Goal: Information Seeking & Learning: Learn about a topic

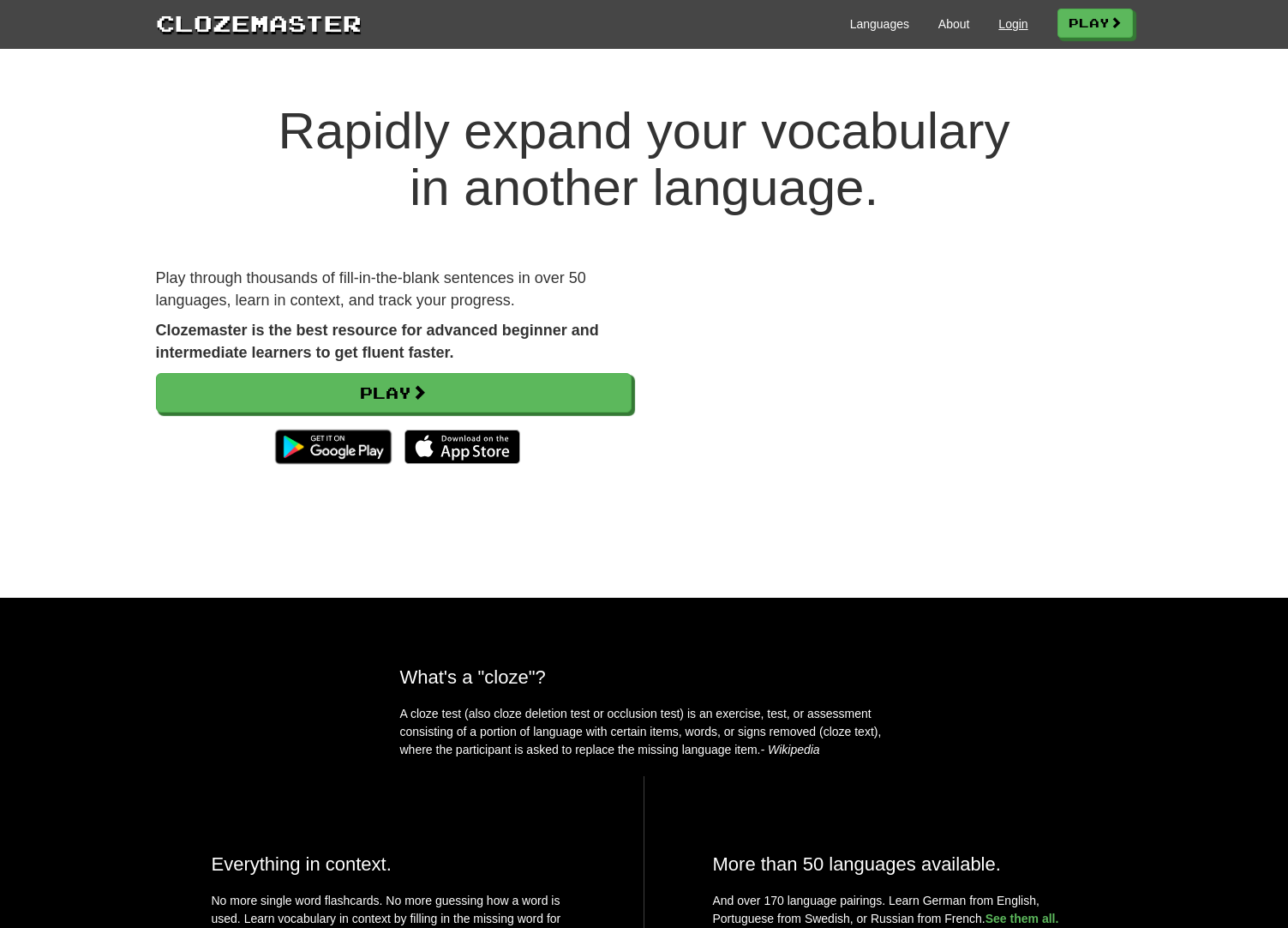
click at [999, 26] on link "Login" at bounding box center [1013, 24] width 29 height 17
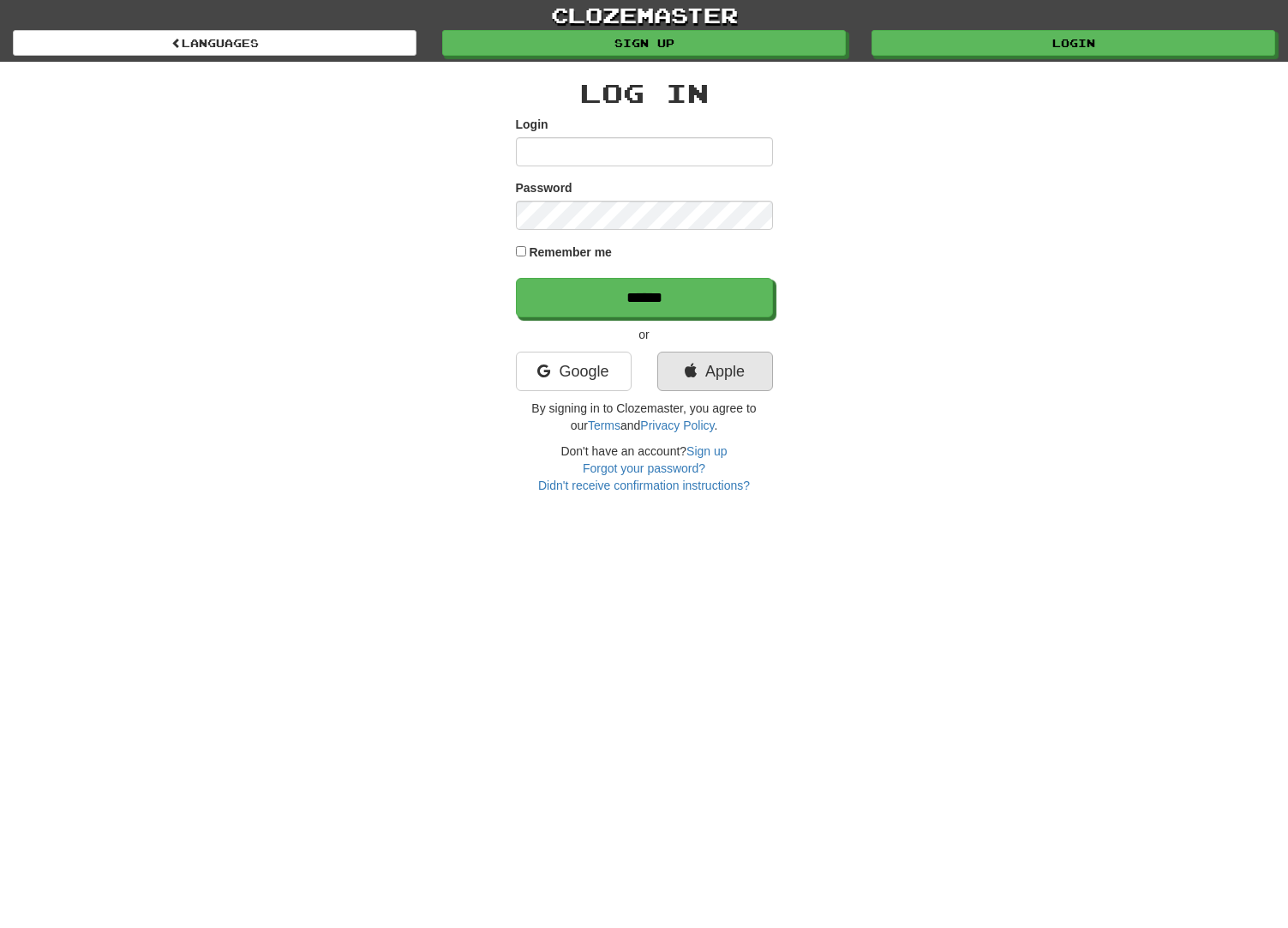
click at [705, 384] on link "Apple" at bounding box center [715, 372] width 116 height 40
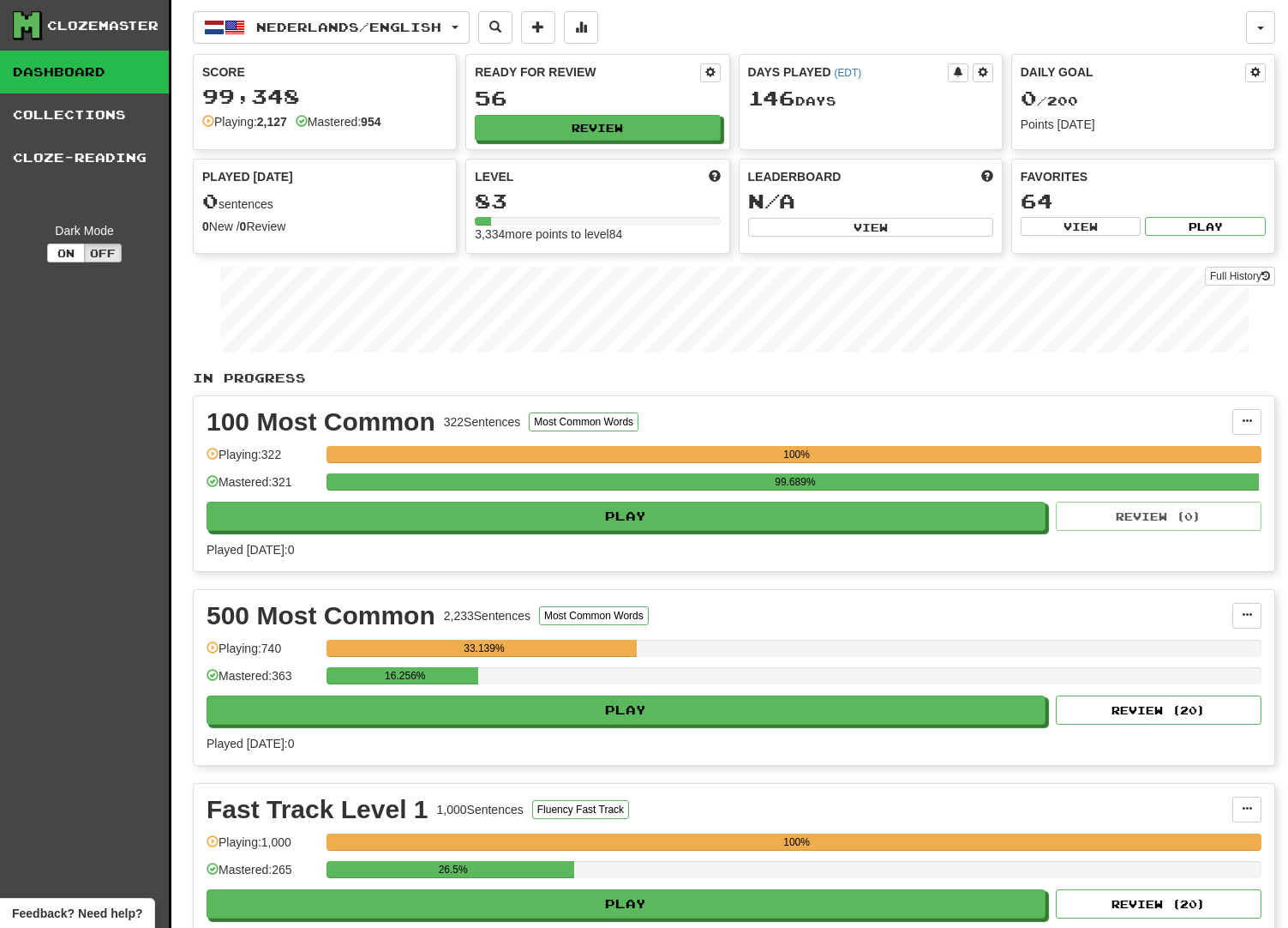
click at [569, 142] on div "Ready for Review 56 Review" at bounding box center [598, 102] width 262 height 94
click at [574, 132] on button "Review" at bounding box center [599, 128] width 245 height 25
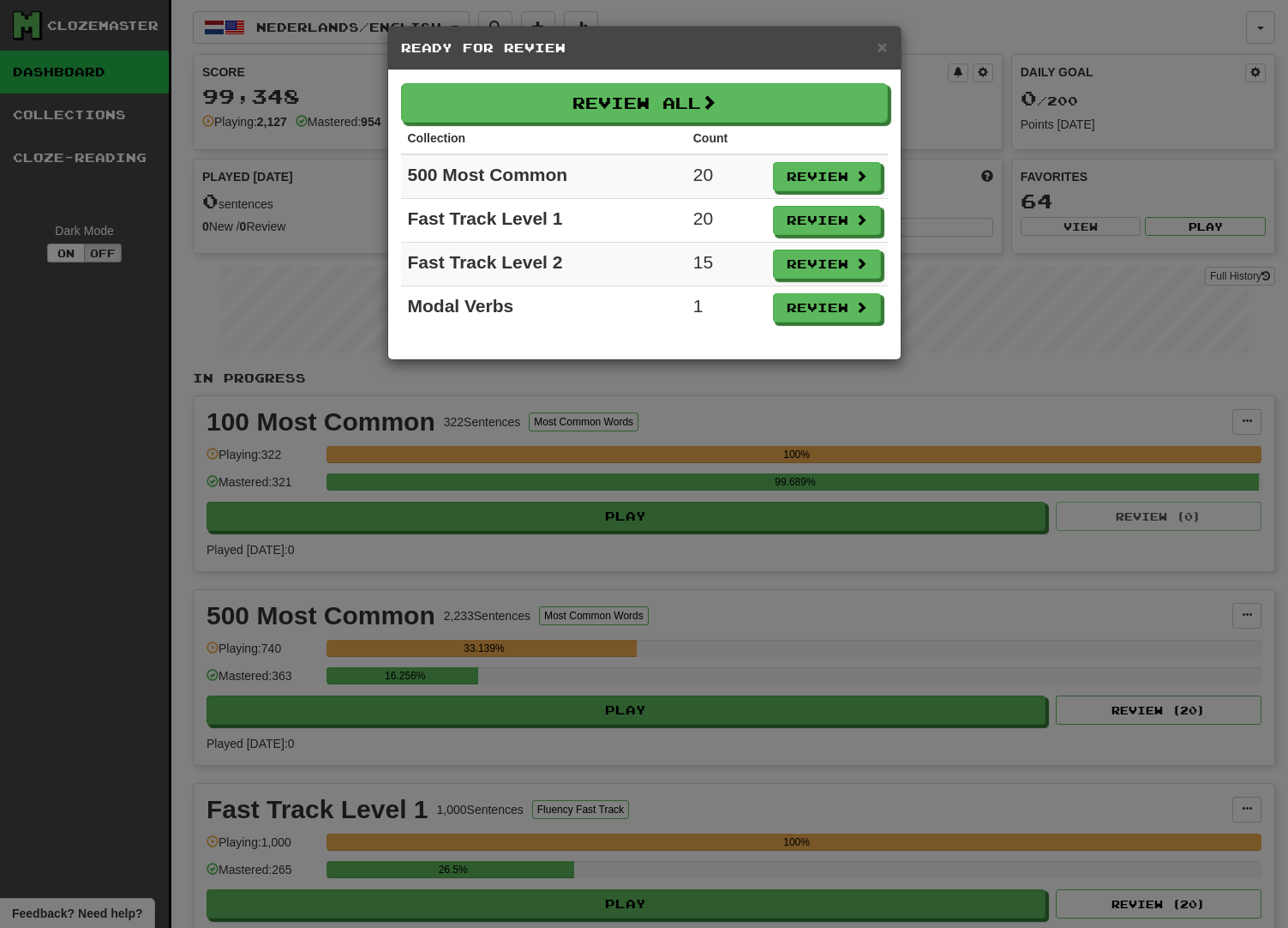
click at [658, 165] on td "500 Most Common" at bounding box center [543, 176] width 286 height 44
click at [844, 174] on button "Review" at bounding box center [828, 177] width 108 height 29
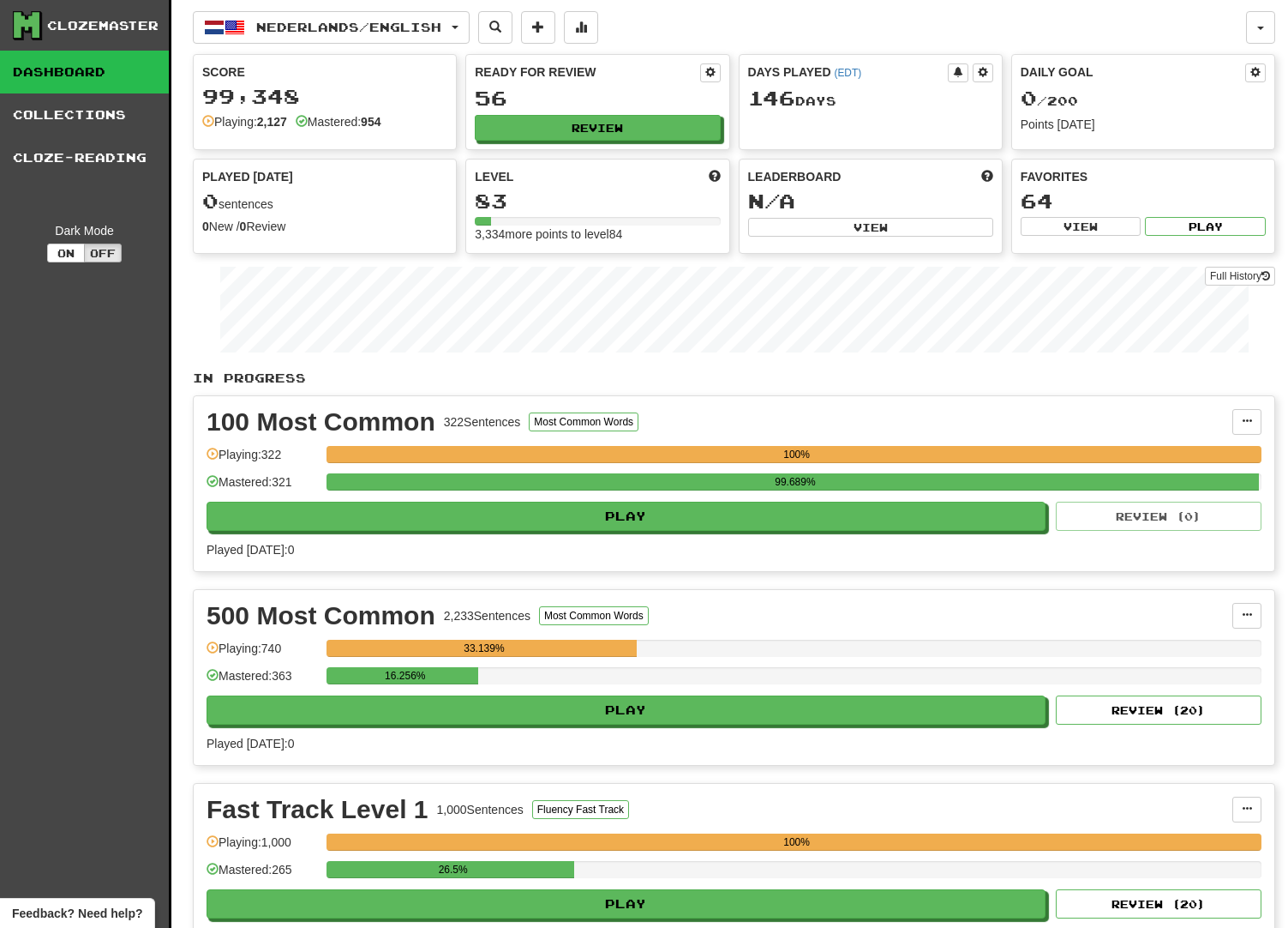
select select "***"
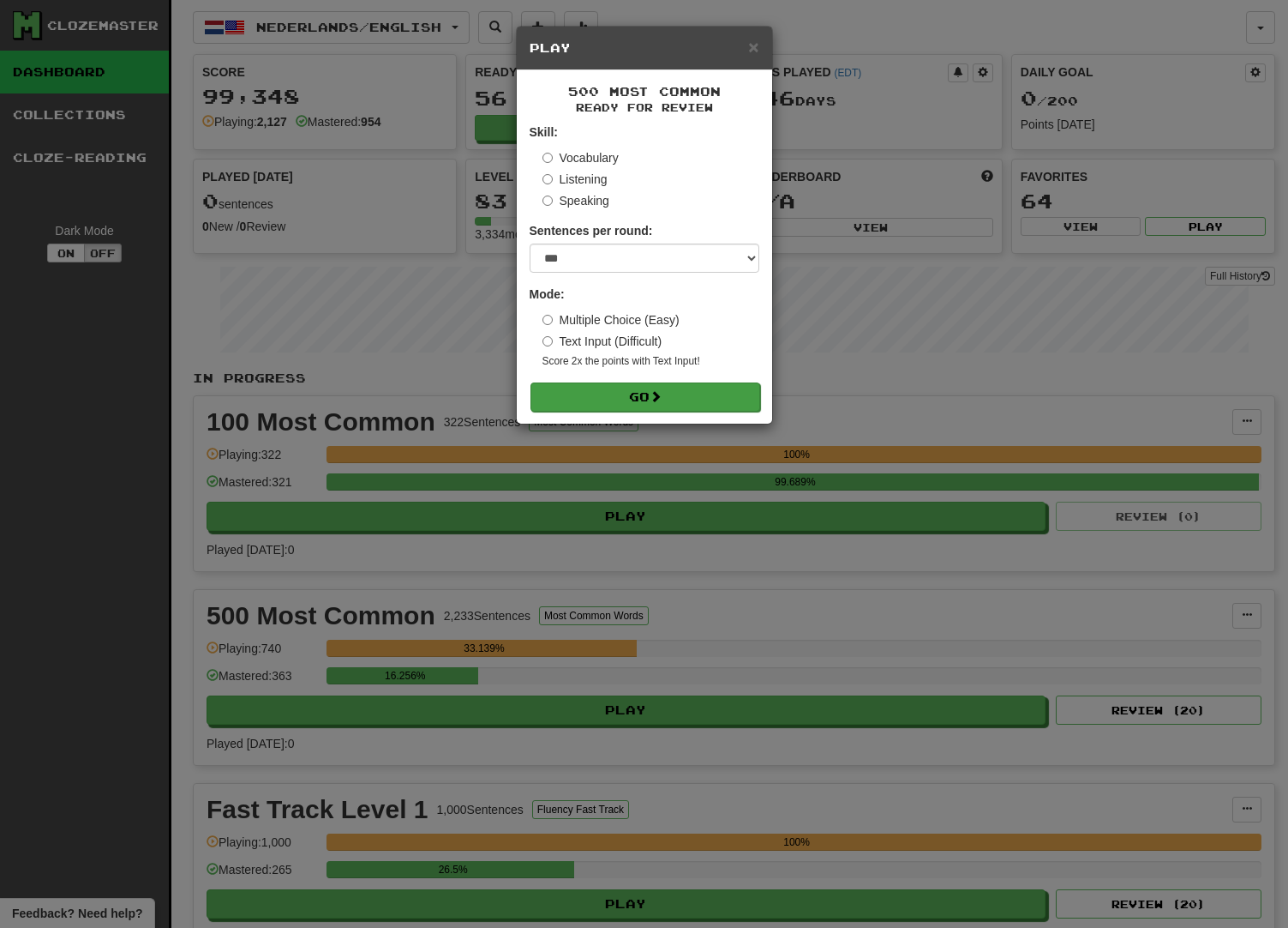
click at [677, 394] on button "Go" at bounding box center [646, 396] width 230 height 29
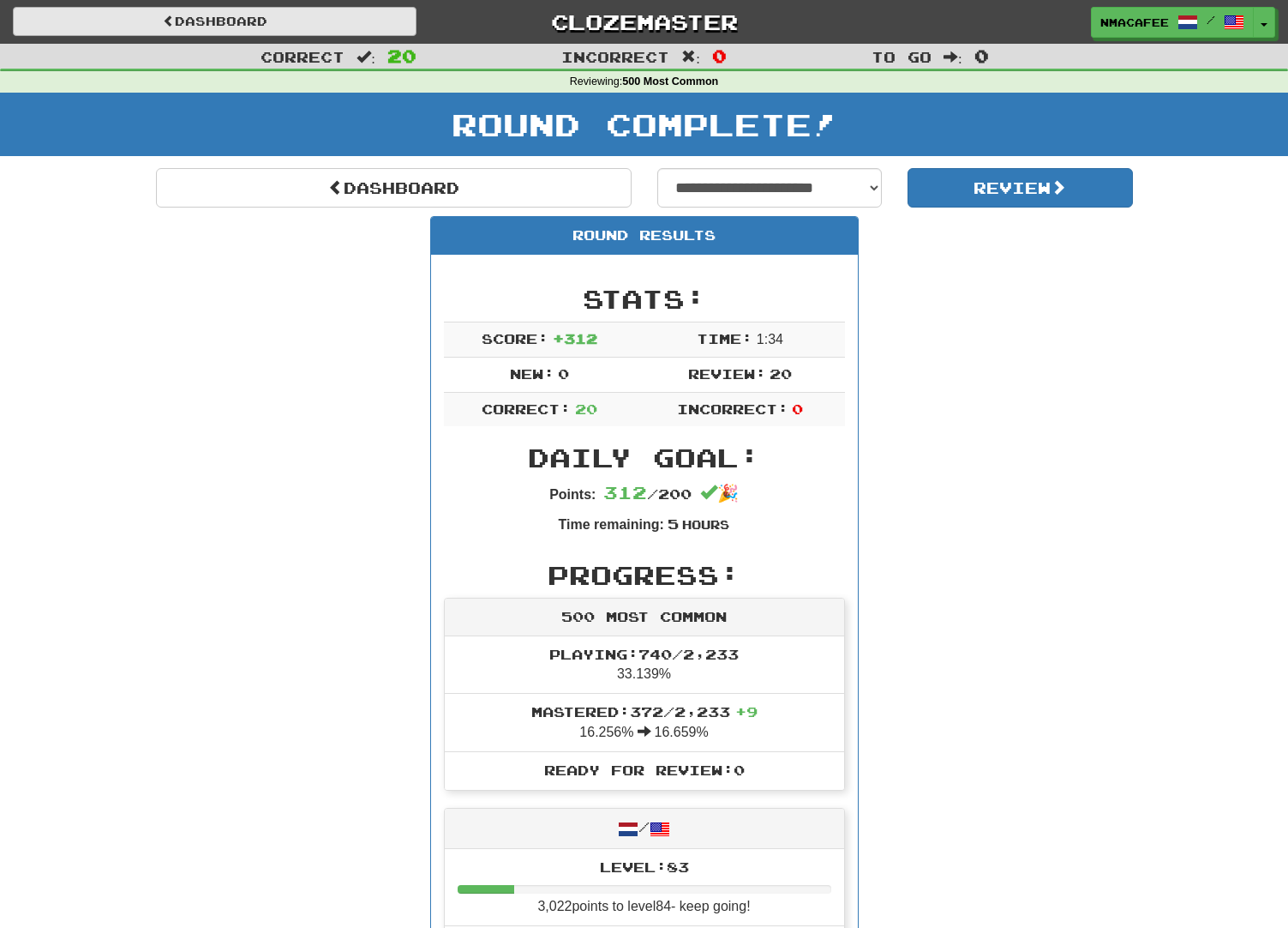
click at [308, 22] on link "Dashboard" at bounding box center [215, 21] width 404 height 29
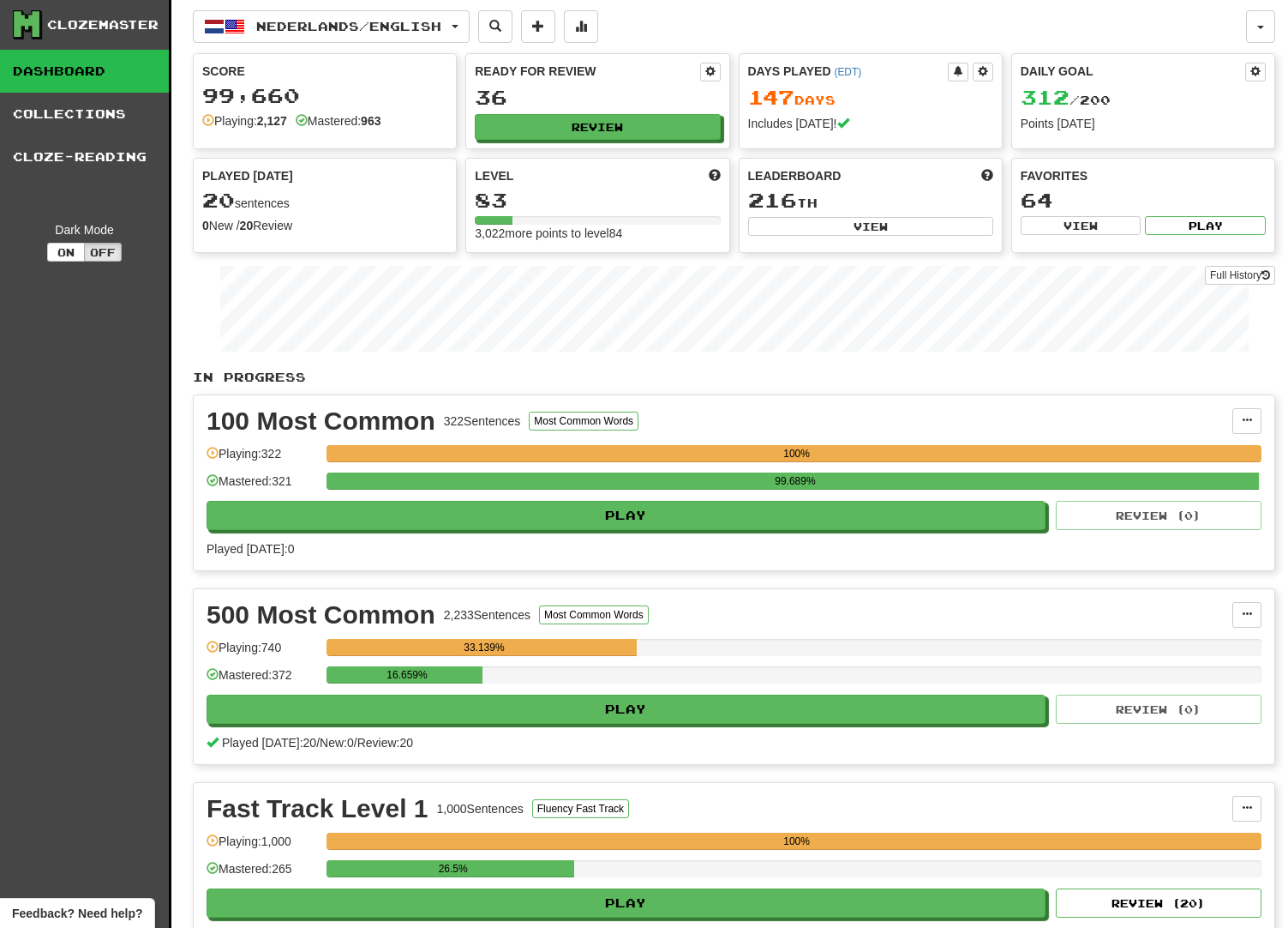
scroll to position [24, 0]
